Goal: Information Seeking & Learning: Check status

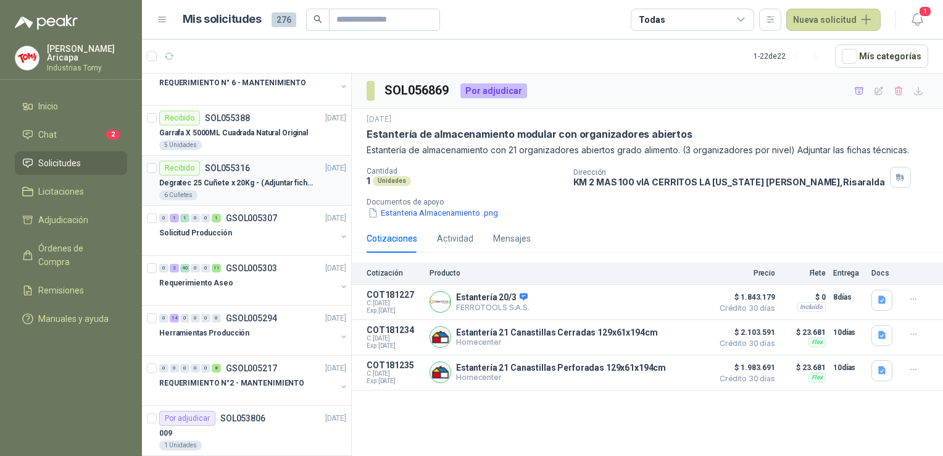
scroll to position [728, 0]
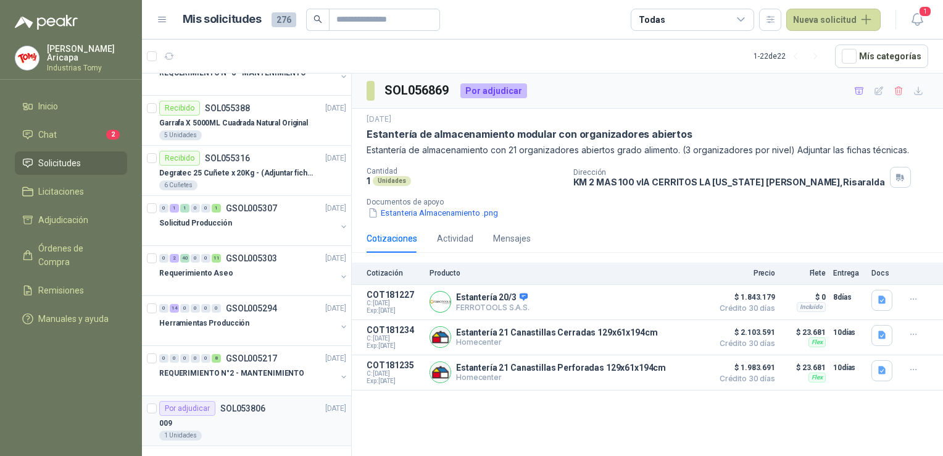
click at [220, 424] on div "009" at bounding box center [252, 423] width 187 height 15
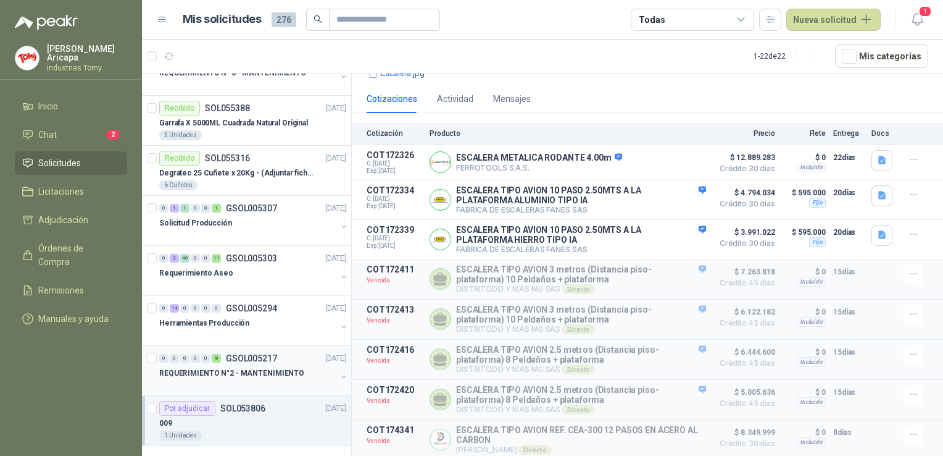
scroll to position [162, 0]
click at [211, 346] on div "0 0 0 0 0 8 GSOL005217 [DATE] REQUERIMIENTO N°2 - MANTENIMIENTO" at bounding box center [246, 371] width 209 height 50
click at [226, 312] on link "0 14 0 0 0 0 GSOL005294 [DATE] Herramientas Producción" at bounding box center [254, 321] width 190 height 40
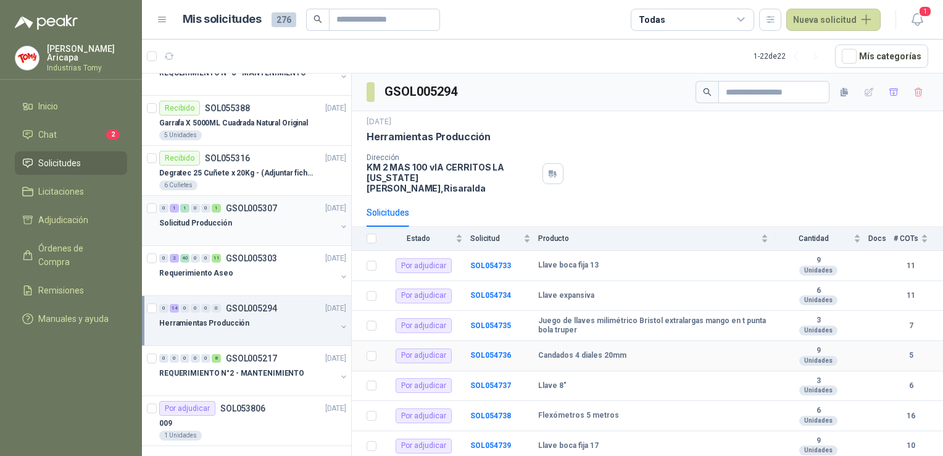
scroll to position [666, 0]
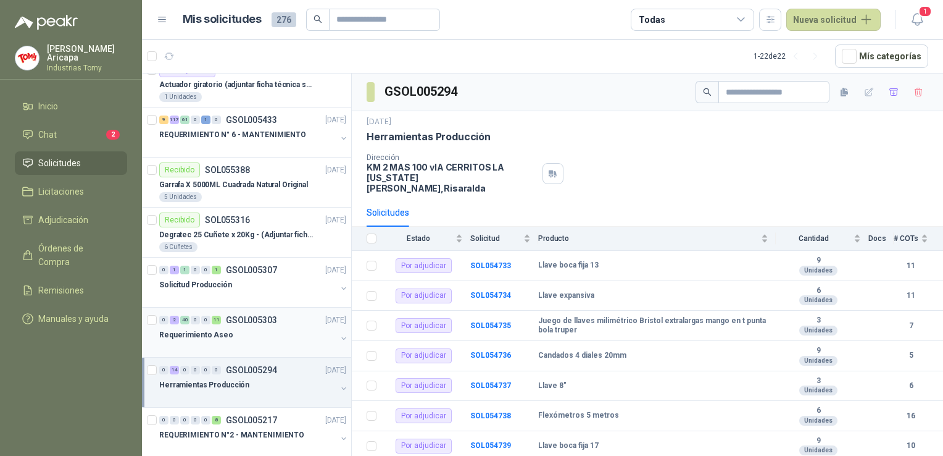
click at [237, 338] on div "Requerimiento Aseo" at bounding box center [247, 334] width 177 height 15
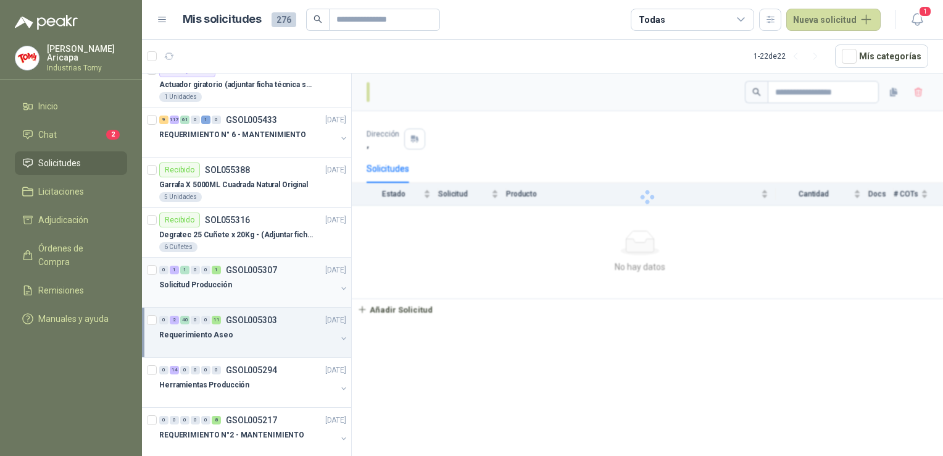
click at [240, 286] on div "Solicitud Producción" at bounding box center [247, 284] width 177 height 15
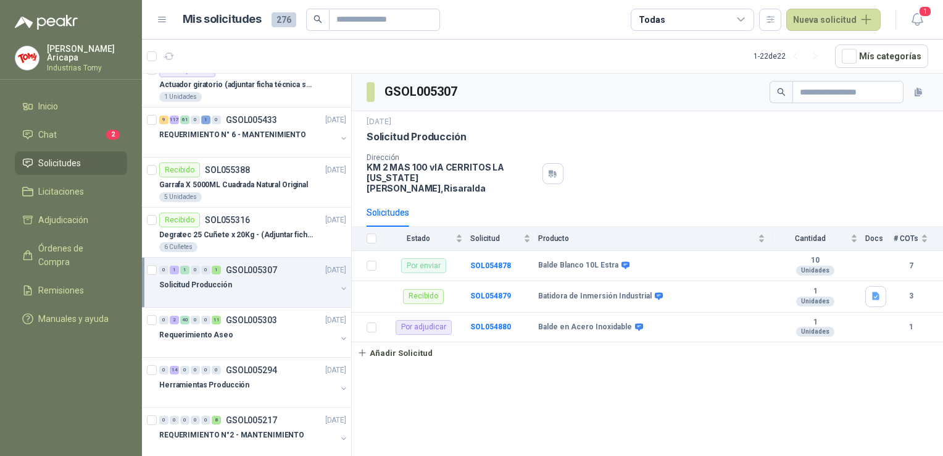
drag, startPoint x: 576, startPoint y: 253, endPoint x: 670, endPoint y: 372, distance: 151.7
click at [670, 372] on div "GSOL005307 [DATE] Solicitud Producción Dirección KM 2 MAS 100 vIA CERRITOS LA […" at bounding box center [648, 266] width 592 height 387
click at [463, 232] on div "Estado" at bounding box center [423, 238] width 79 height 12
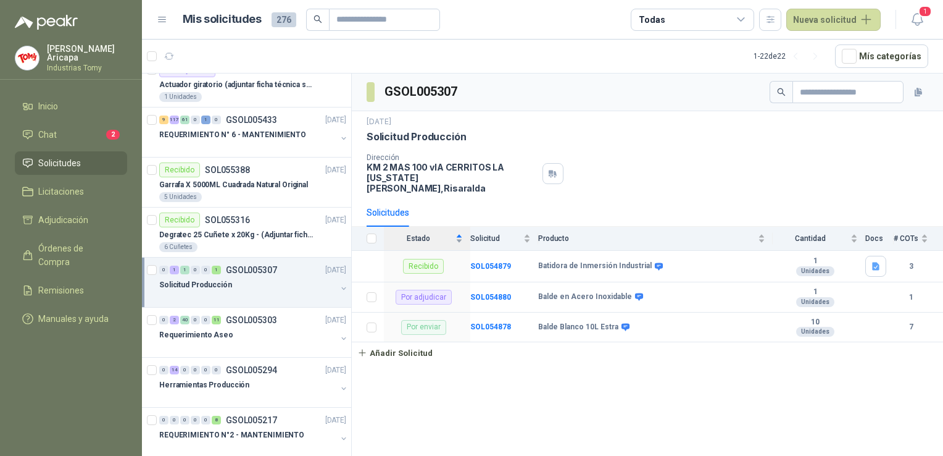
click at [463, 232] on div "Estado" at bounding box center [423, 238] width 79 height 12
click at [428, 258] on div "Por enviar" at bounding box center [423, 265] width 45 height 15
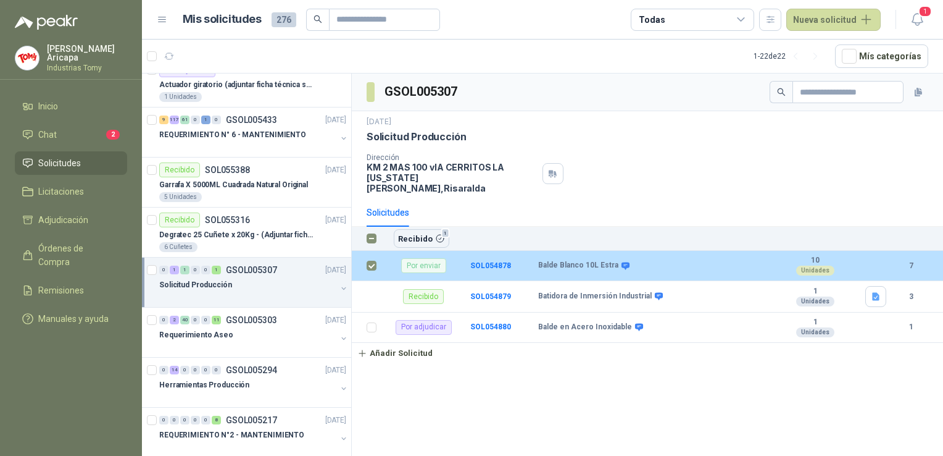
drag, startPoint x: 377, startPoint y: 259, endPoint x: 654, endPoint y: 401, distance: 311.0
click at [654, 401] on div "GSOL005307 [DATE] Solicitud Producción Dirección KM 2 MAS 100 vIA CERRITOS LA […" at bounding box center [648, 266] width 592 height 387
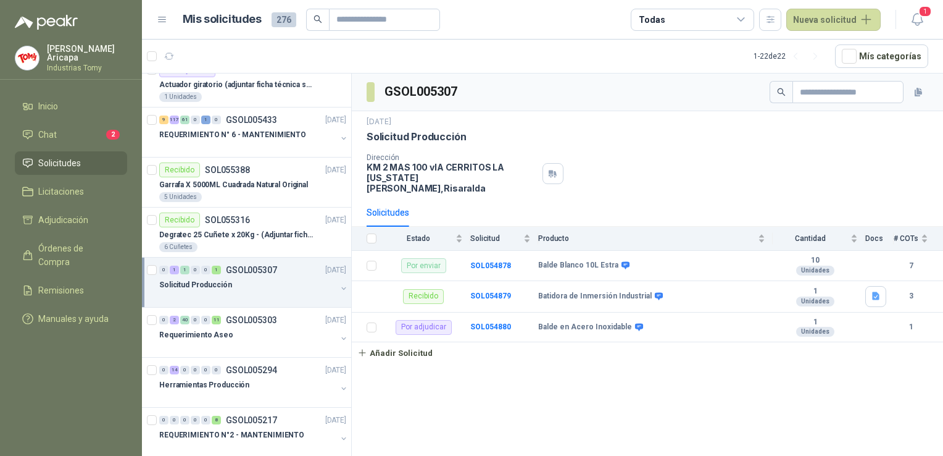
click at [713, 367] on div "GSOL005307 [DATE] Solicitud Producción Dirección KM 2 MAS 100 vIA CERRITOS LA […" at bounding box center [648, 266] width 592 height 387
click at [239, 229] on p "Degratec 25 Cuñete x 20Kg - (Adjuntar ficha técnica)" at bounding box center [236, 235] width 154 height 12
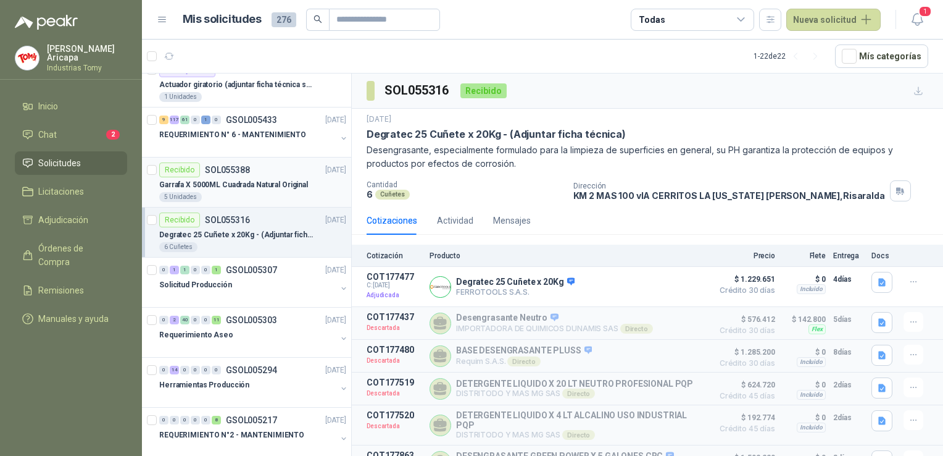
click at [231, 173] on div "Recibido SOL055388" at bounding box center [204, 169] width 91 height 15
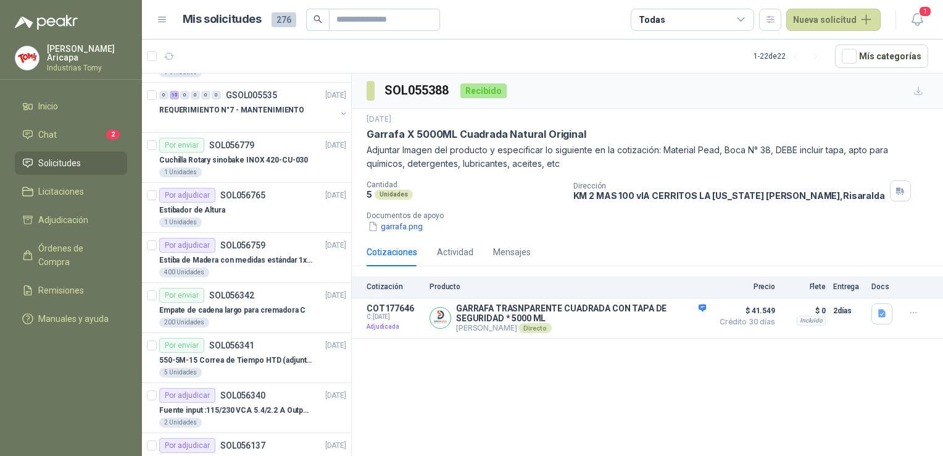
scroll to position [234, 0]
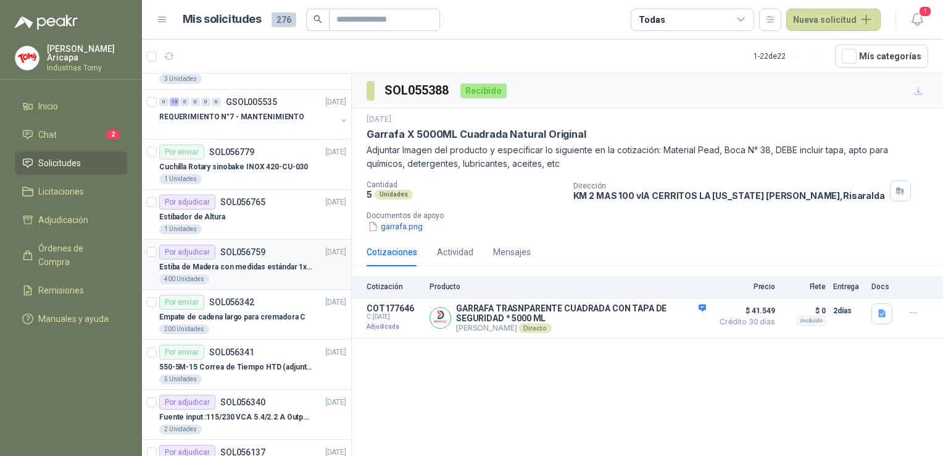
click at [251, 269] on p "Estiba de Madera con medidas estándar 1x120x15 de alto" at bounding box center [236, 267] width 154 height 12
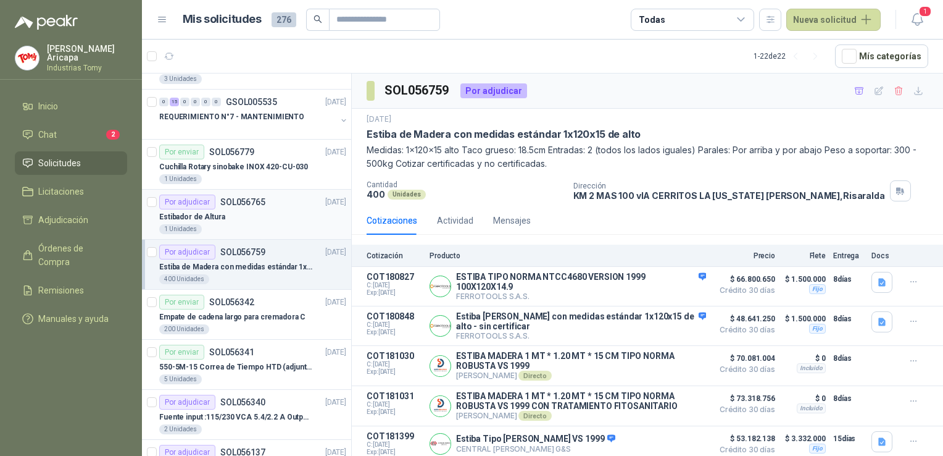
click at [220, 217] on p "Estibador de Altura" at bounding box center [192, 217] width 66 height 12
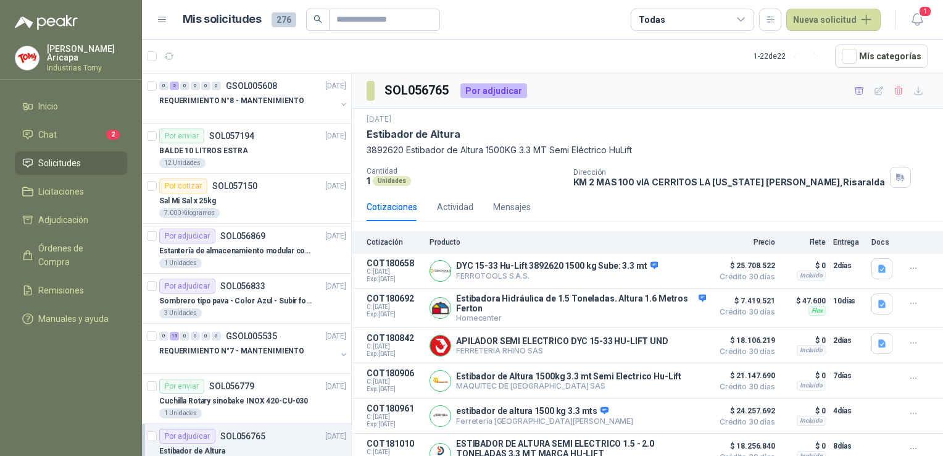
click at [704, 206] on div "Cotizaciones Actividad Mensajes" at bounding box center [648, 207] width 562 height 28
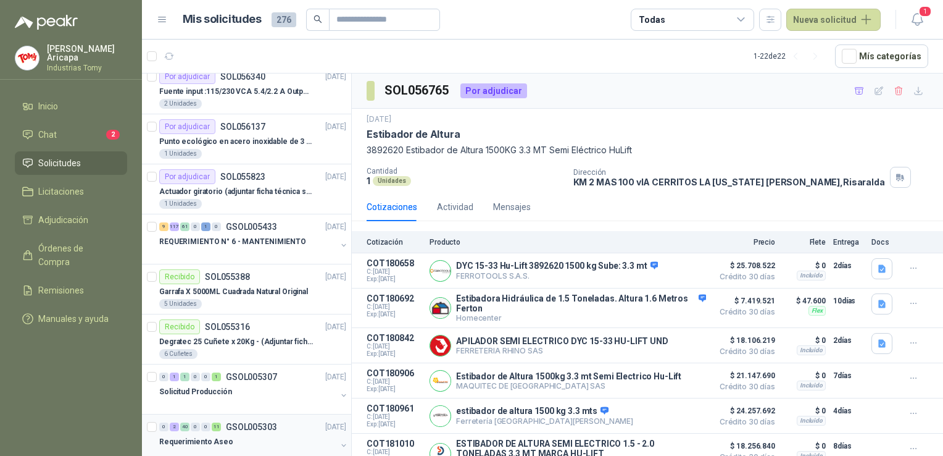
scroll to position [728, 0]
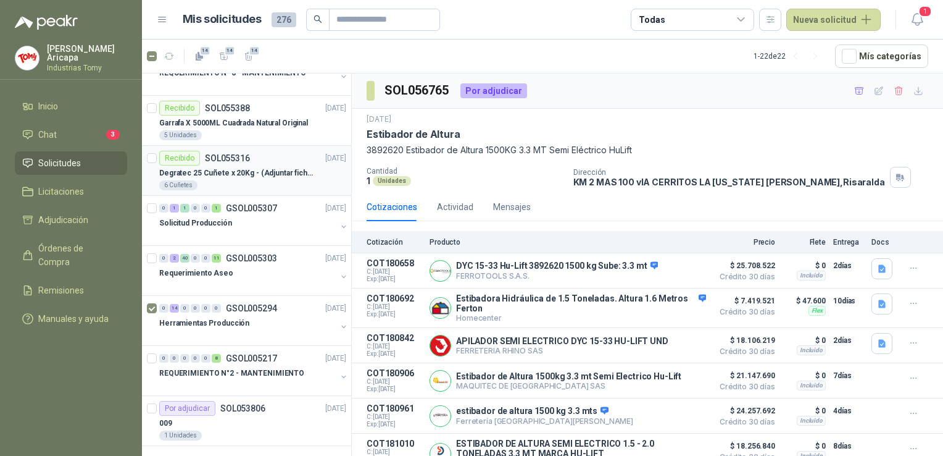
drag, startPoint x: 630, startPoint y: 57, endPoint x: 319, endPoint y: 151, distance: 324.5
click at [627, 58] on article "14 14 14 1 - 22 de 22 Mís categorías" at bounding box center [542, 56] width 801 height 33
click at [209, 416] on div "009" at bounding box center [252, 423] width 187 height 15
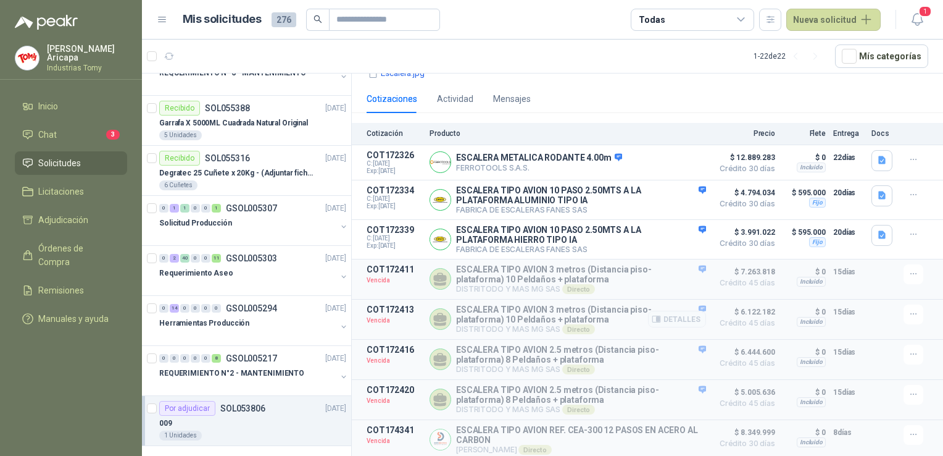
scroll to position [162, 0]
click at [256, 330] on div at bounding box center [247, 335] width 177 height 10
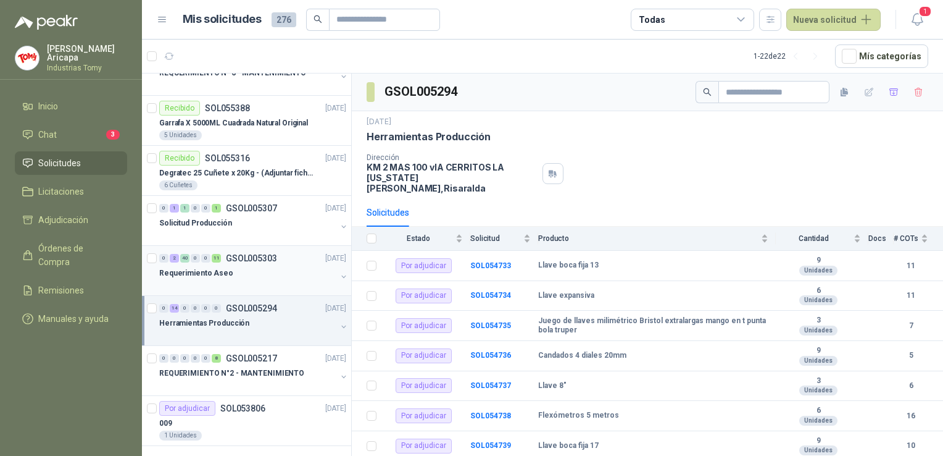
click at [236, 274] on div "Requerimiento Aseo" at bounding box center [247, 273] width 177 height 15
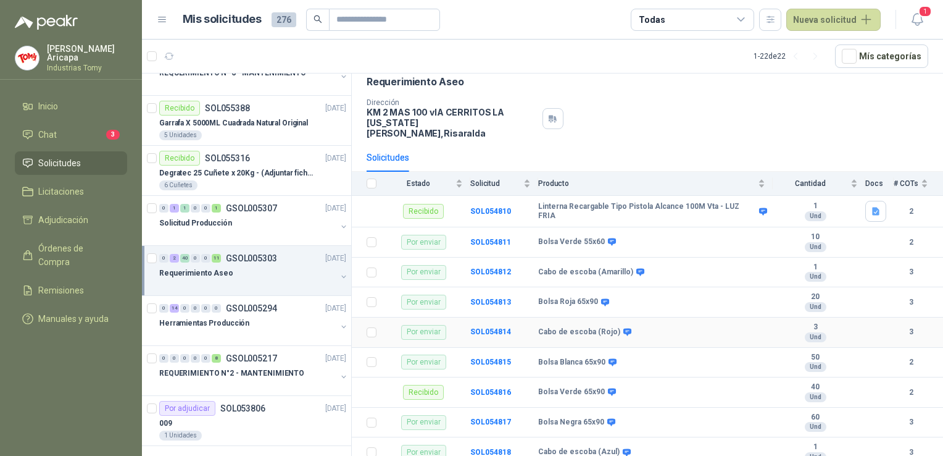
scroll to position [62, 0]
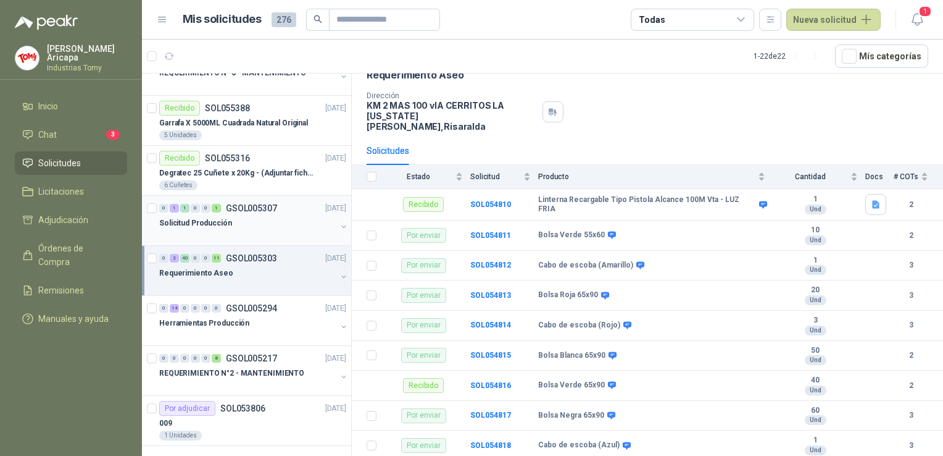
click at [239, 232] on div at bounding box center [247, 235] width 177 height 10
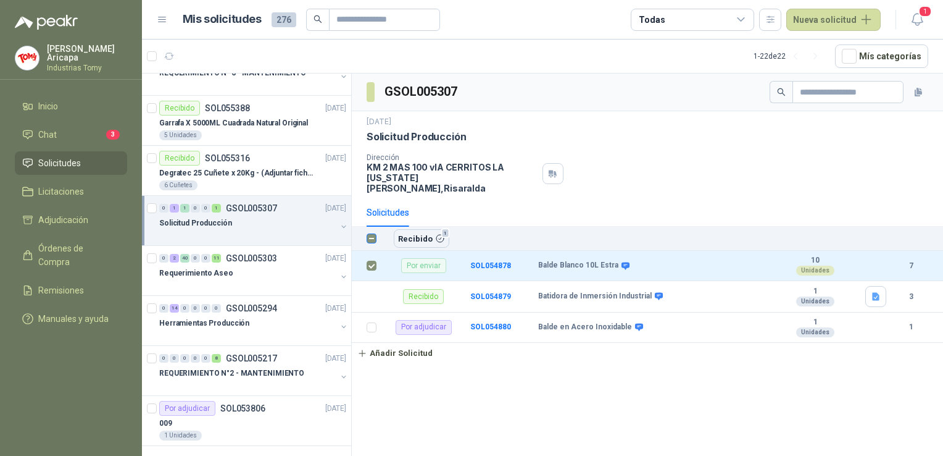
click at [368, 233] on label at bounding box center [372, 239] width 10 height 14
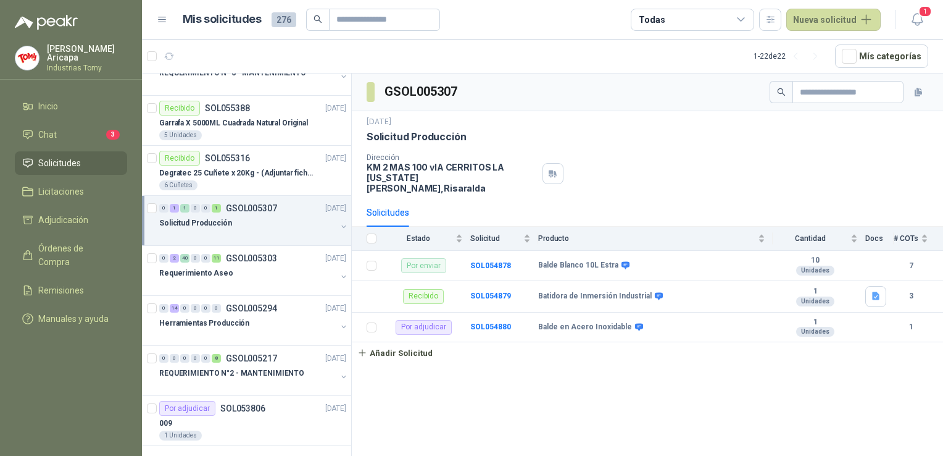
click at [479, 380] on div "GSOL005307 [DATE] Solicitud Producción Dirección KM 2 MAS 100 vIA CERRITOS LA […" at bounding box center [648, 266] width 592 height 387
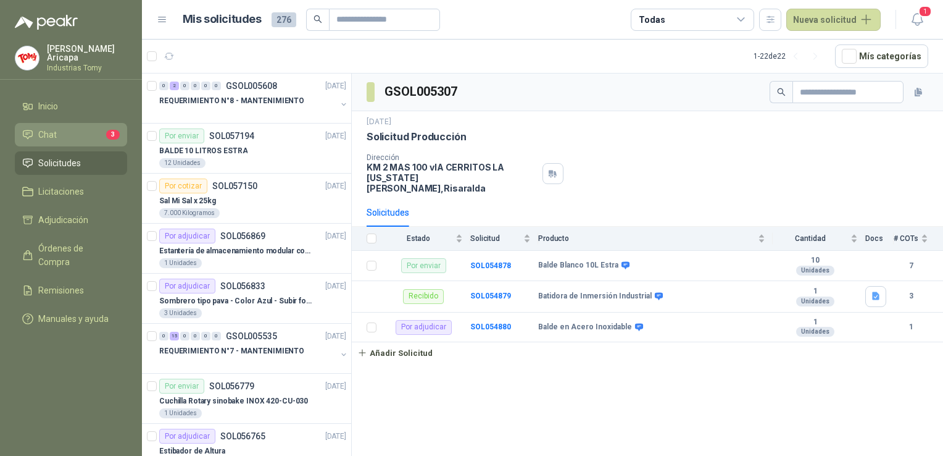
click at [69, 130] on li "Chat 3" at bounding box center [71, 135] width 98 height 14
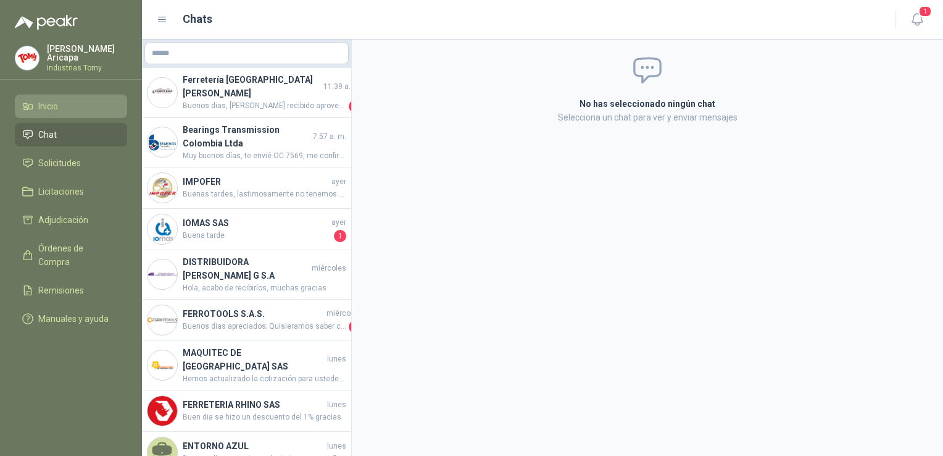
click at [60, 110] on li "Inicio" at bounding box center [71, 106] width 98 height 14
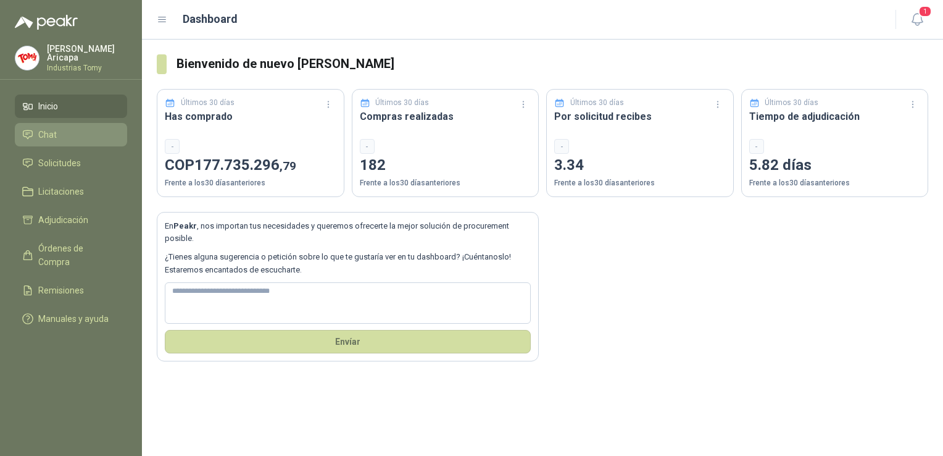
click at [66, 130] on li "Chat" at bounding box center [71, 135] width 98 height 14
